Goal: Transaction & Acquisition: Download file/media

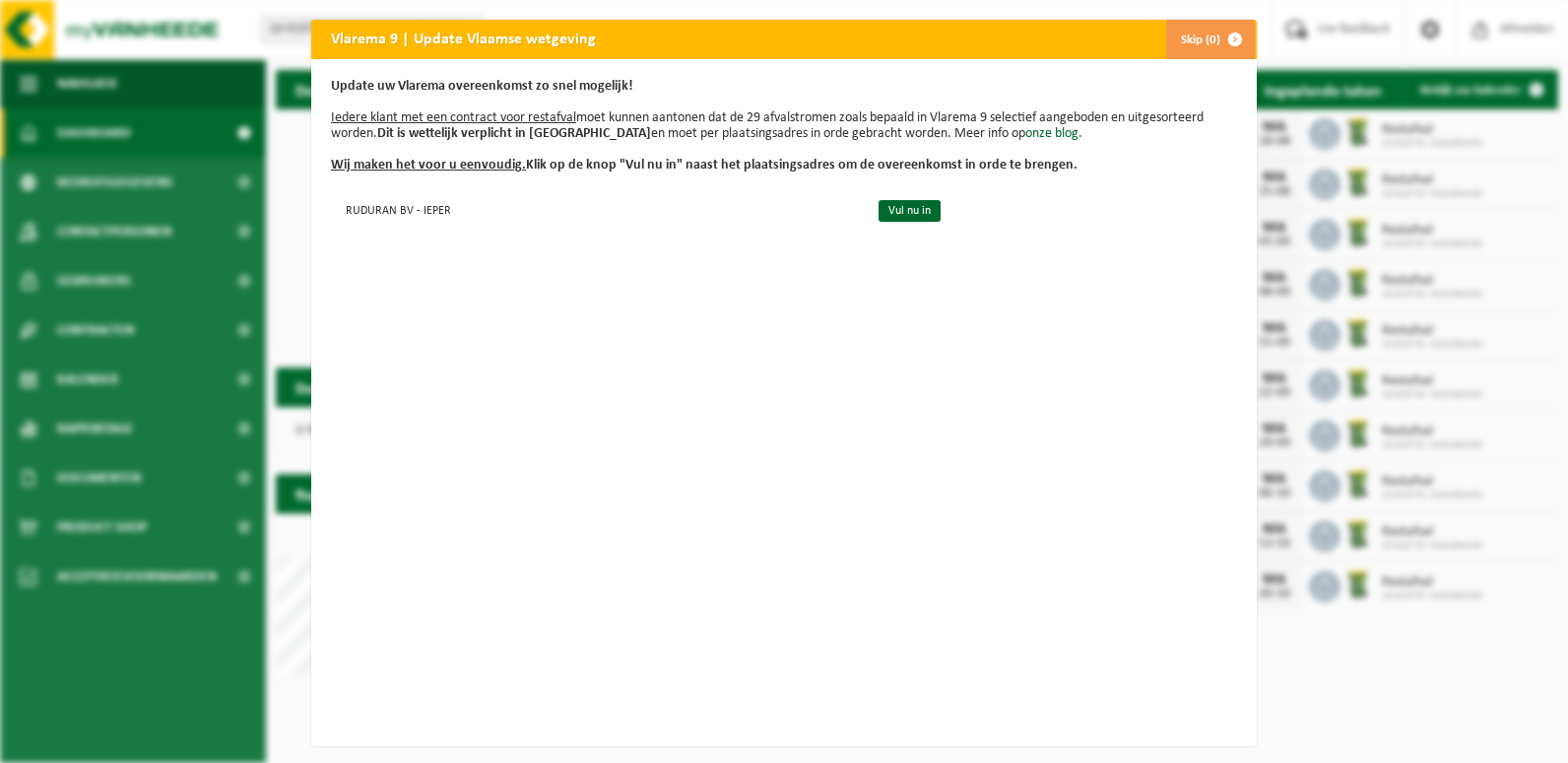
click at [1191, 41] on button "Skip (0)" at bounding box center [1210, 40] width 89 height 40
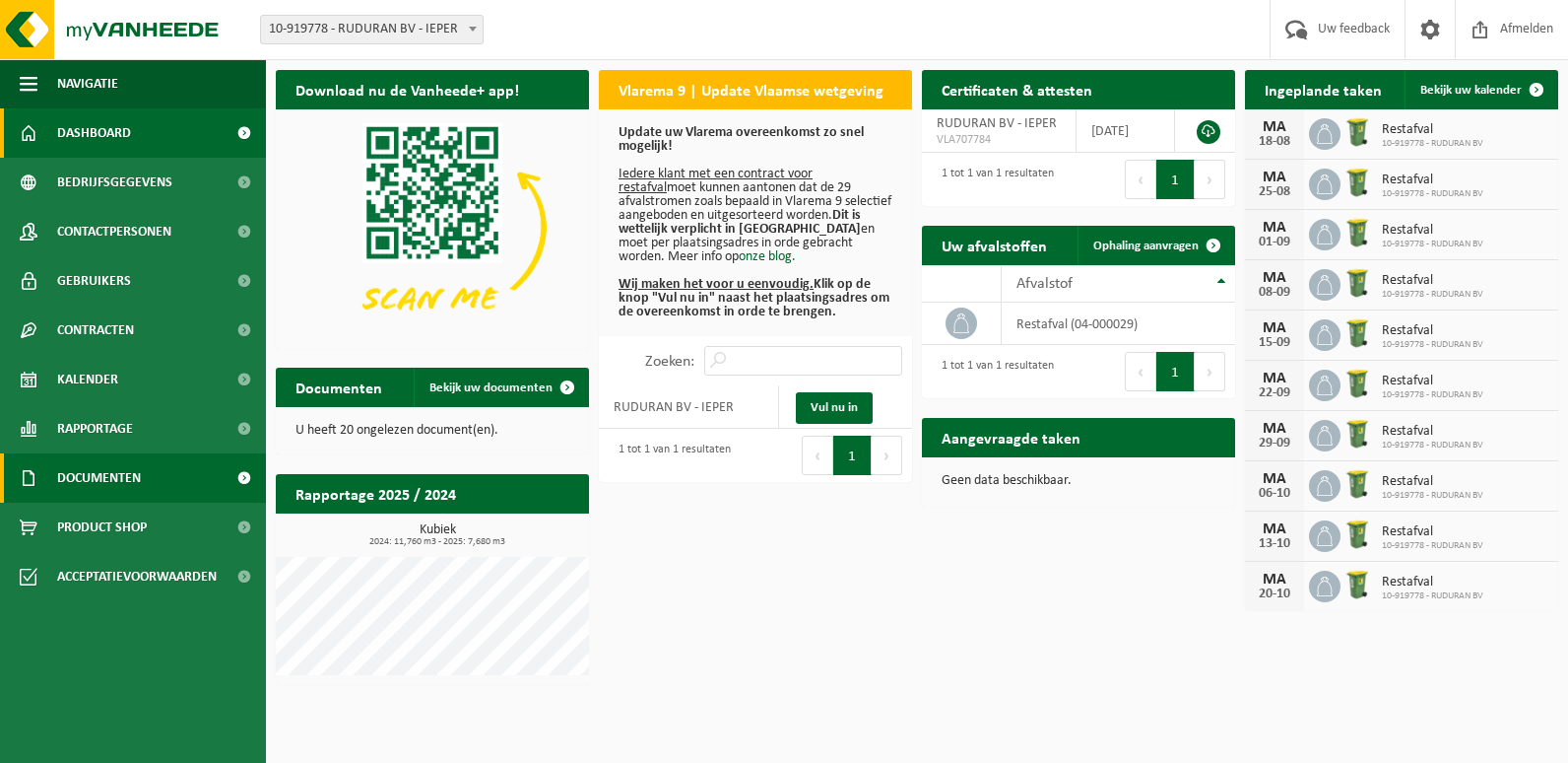
click at [129, 475] on span "Documenten" at bounding box center [98, 478] width 84 height 50
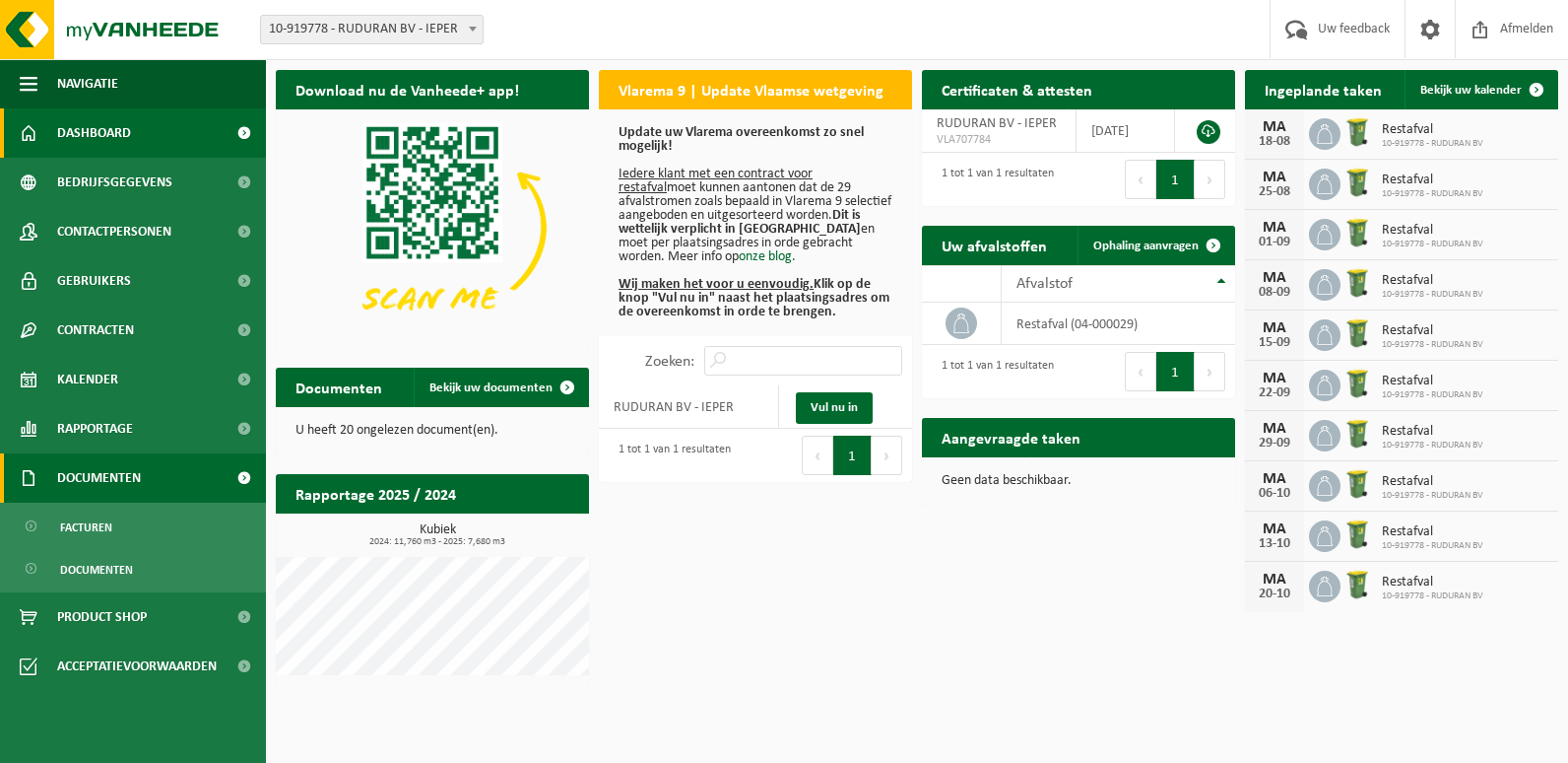
click at [129, 475] on span "Documenten" at bounding box center [98, 478] width 84 height 50
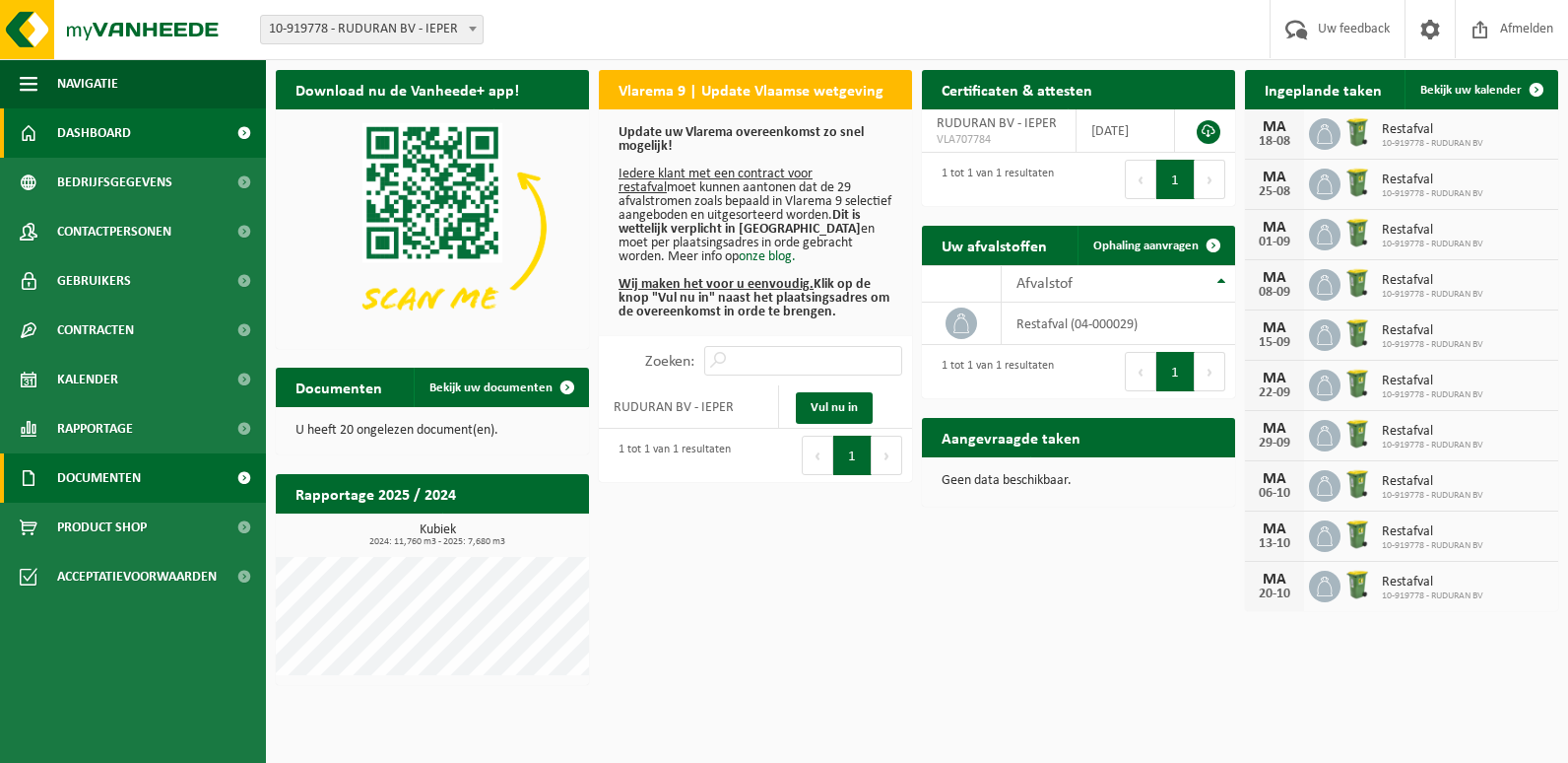
click at [129, 475] on span "Documenten" at bounding box center [98, 478] width 84 height 50
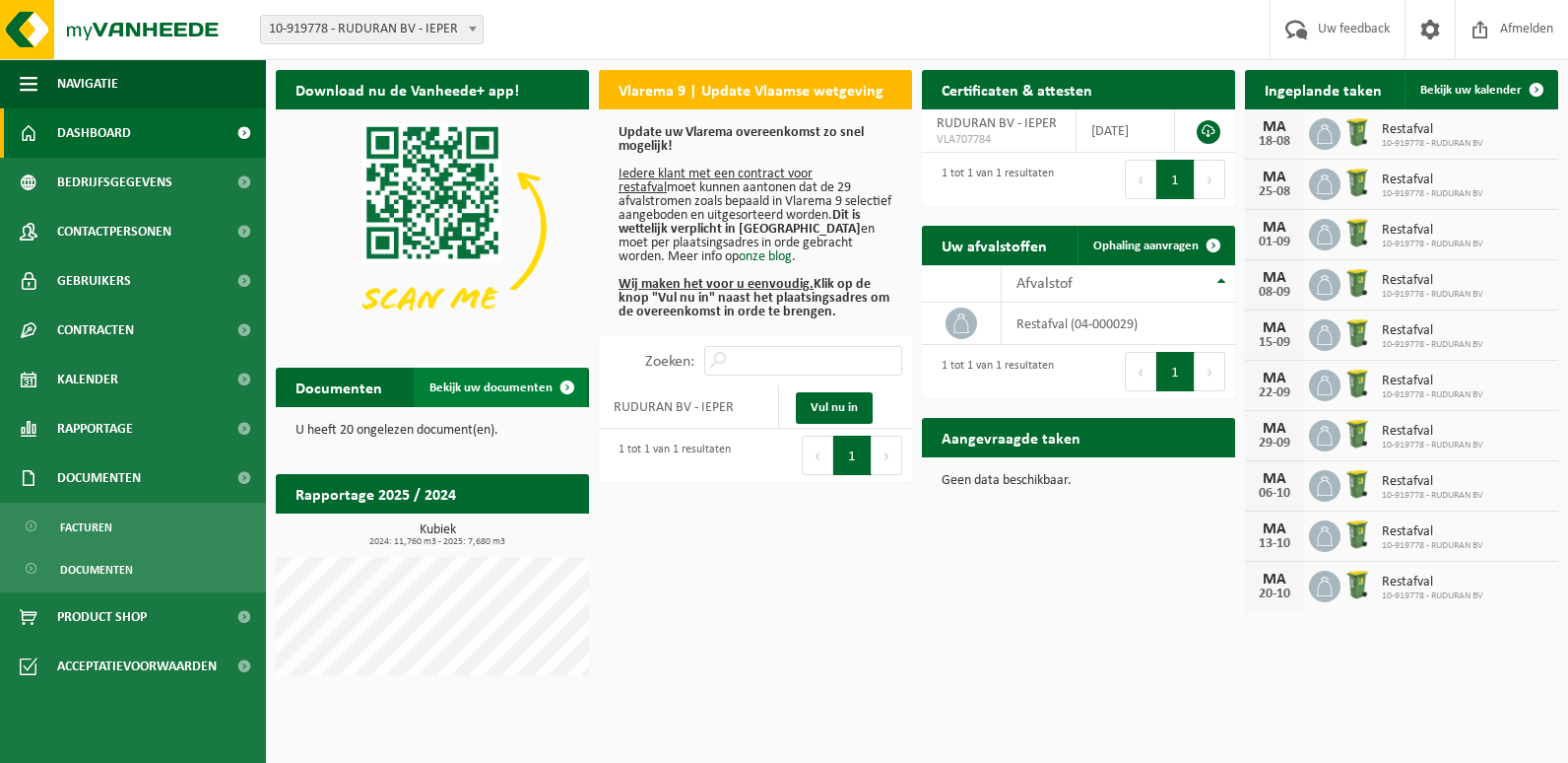
click at [436, 387] on span "Bekijk uw documenten" at bounding box center [491, 387] width 123 height 13
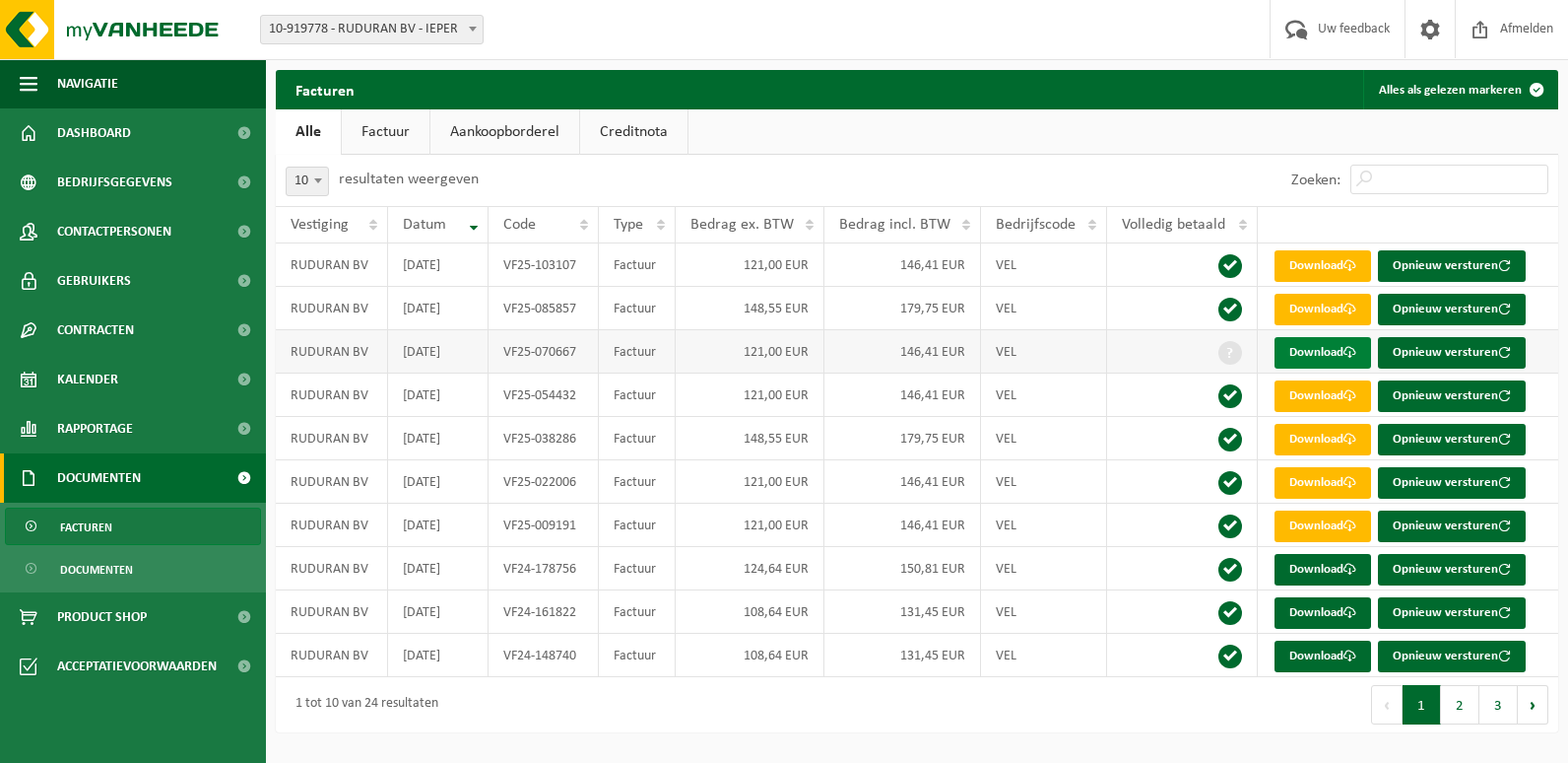
click at [1303, 356] on link "Download" at bounding box center [1322, 353] width 96 height 32
click at [106, 531] on span "Facturen" at bounding box center [86, 527] width 53 height 38
